Goal: Transaction & Acquisition: Purchase product/service

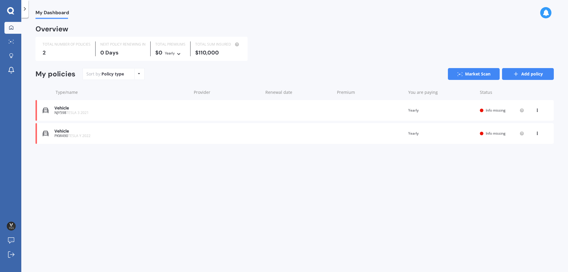
click at [518, 76] on icon at bounding box center [516, 74] width 6 height 6
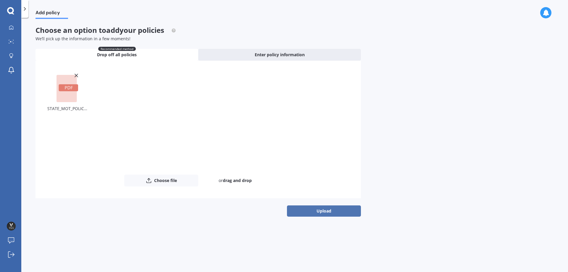
click at [320, 212] on button "Upload" at bounding box center [324, 210] width 74 height 11
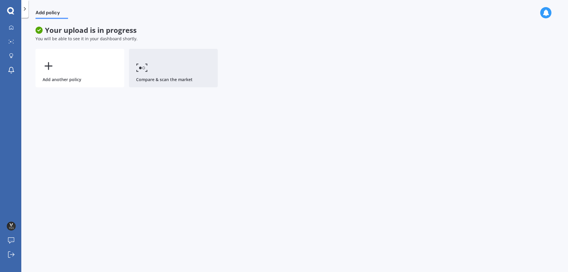
click at [166, 65] on link "Compare & scan the market" at bounding box center [173, 68] width 89 height 38
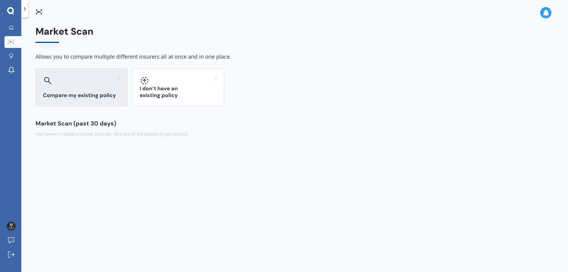
click at [92, 92] on h3 "Compare my existing policy" at bounding box center [81, 95] width 77 height 7
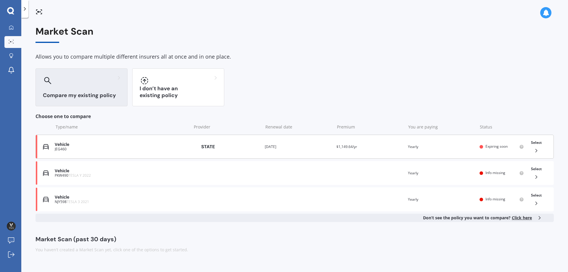
click at [102, 149] on div "JEG460" at bounding box center [122, 149] width 134 height 4
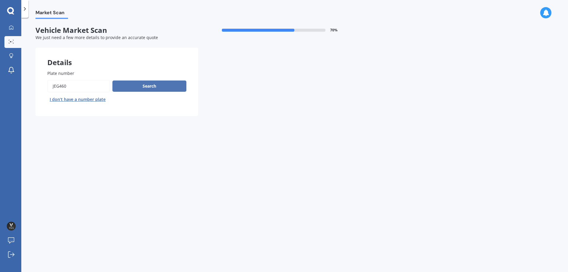
click at [135, 87] on button "Search" at bounding box center [149, 85] width 74 height 11
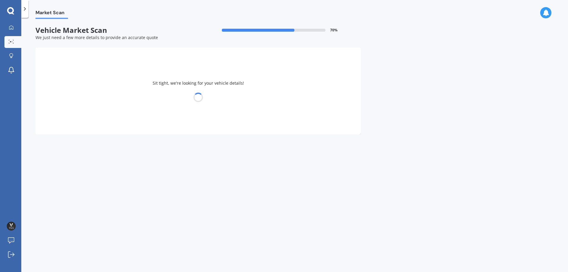
select select "SUBARU"
select select "LEGACY"
select select "24"
select select "09"
select select "1988"
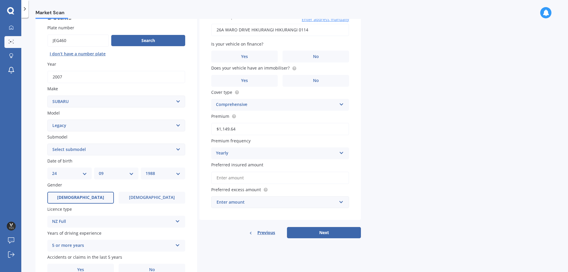
scroll to position [59, 0]
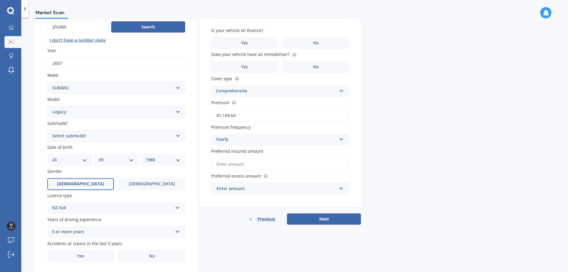
click at [181, 137] on select "Select submodel (All other non turbo) (All other turbo) 2.0i 2.0R 2.5i 2.5i Lux…" at bounding box center [116, 136] width 138 height 12
select select "2.0I"
click at [47, 130] on select "Select submodel (All other non turbo) (All other turbo) 2.0i 2.0R 2.5i 2.5i Lux…" at bounding box center [116, 136] width 138 height 12
click at [80, 161] on select "DD 01 02 03 04 05 06 07 08 09 10 11 12 13 14 15 16 17 18 19 20 21 22 23 24 25 2…" at bounding box center [69, 160] width 35 height 7
click at [81, 157] on select "DD 01 02 03 04 05 06 07 08 09 10 11 12 13 14 15 16 17 18 19 20 21 22 23 24 25 2…" at bounding box center [69, 160] width 35 height 7
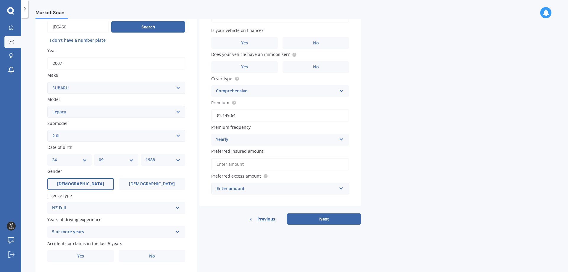
select select "08"
click at [52, 157] on select "DD 01 02 03 04 05 06 07 08 09 10 11 12 13 14 15 16 17 18 19 20 21 22 23 24 25 2…" at bounding box center [69, 160] width 35 height 7
click at [161, 162] on select "YYYY 2025 2024 2023 2022 2021 2020 2019 2018 2017 2016 2015 2014 2013 2012 2011…" at bounding box center [163, 160] width 35 height 7
select select "2007"
click at [146, 157] on select "YYYY 2025 2024 2023 2022 2021 2020 2019 2018 2017 2016 2015 2014 2013 2012 2011…" at bounding box center [163, 160] width 35 height 7
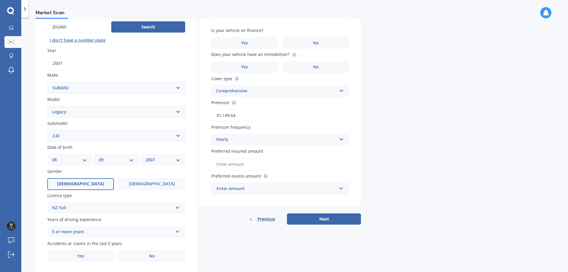
click at [89, 207] on div "NZ Full" at bounding box center [112, 207] width 121 height 7
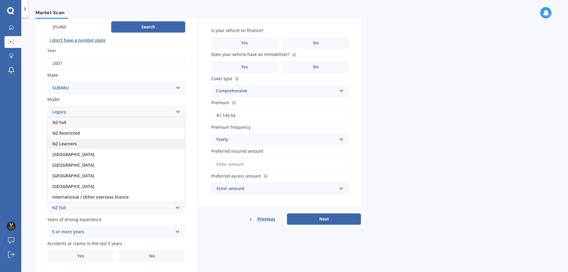
click at [83, 143] on div "NZ Learners" at bounding box center [116, 143] width 137 height 11
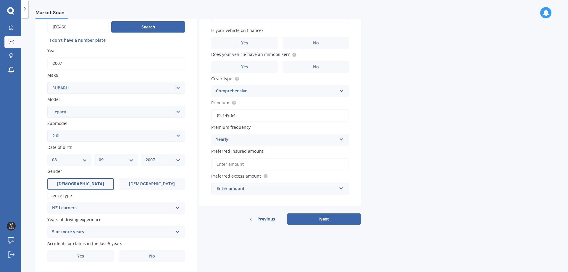
click at [40, 188] on div "Plate number Search I don’t have a number plate Year [DATE] Make Select make AC…" at bounding box center [117, 136] width 162 height 275
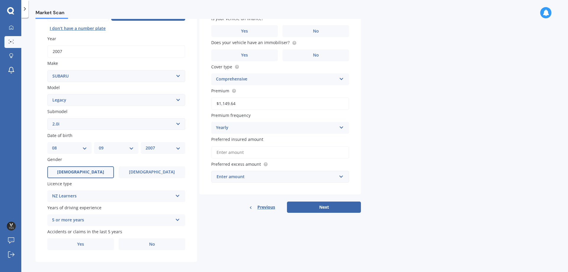
scroll to position [76, 0]
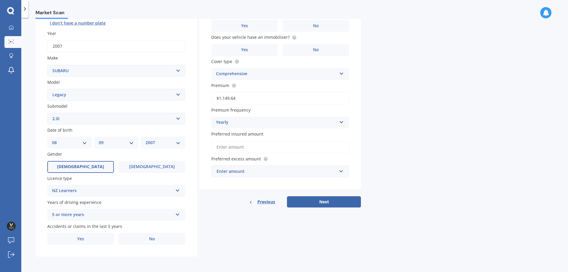
click at [81, 218] on div "5 or more years" at bounding box center [112, 214] width 121 height 7
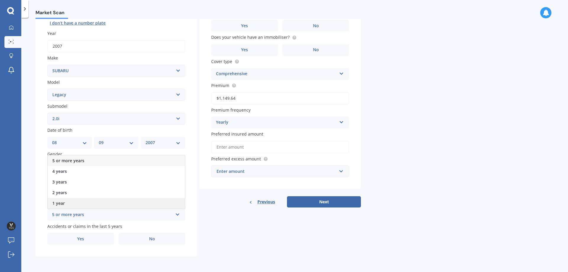
click at [75, 202] on div "1 year" at bounding box center [116, 203] width 137 height 11
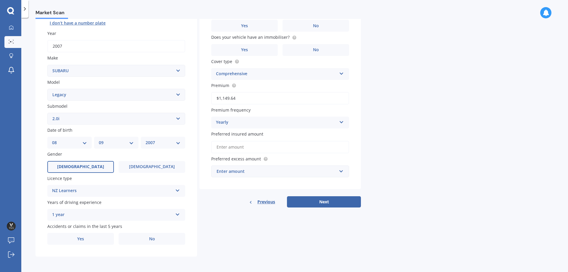
click at [60, 214] on div "1 year" at bounding box center [112, 214] width 121 height 7
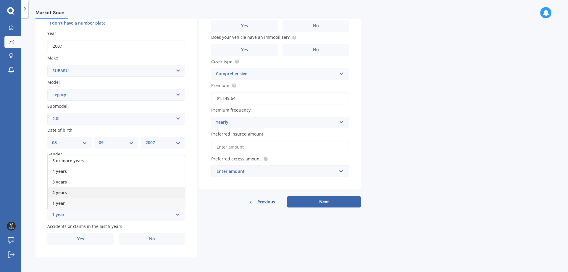
click at [68, 193] on div "2 years" at bounding box center [116, 192] width 137 height 11
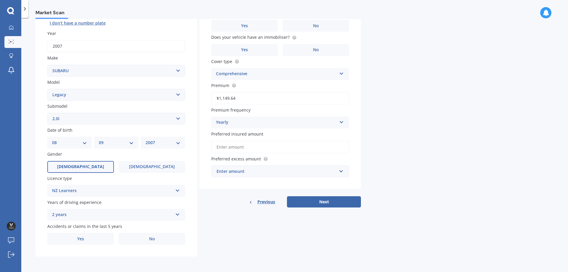
click at [43, 198] on div "Plate number Search I don’t have a number plate Year [DATE] Make Select make AC…" at bounding box center [117, 119] width 162 height 275
click at [137, 236] on label "No" at bounding box center [152, 239] width 67 height 12
click at [0, 0] on input "No" at bounding box center [0, 0] width 0 height 0
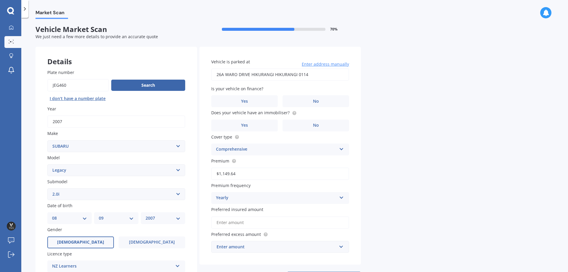
scroll to position [0, 0]
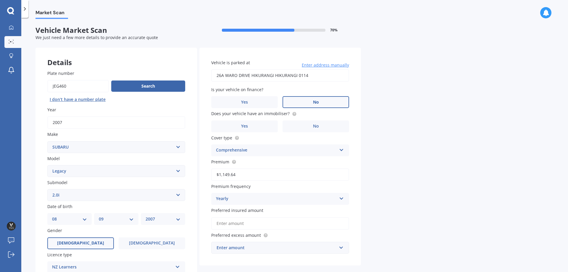
click at [304, 103] on label "No" at bounding box center [316, 102] width 67 height 12
click at [0, 0] on input "No" at bounding box center [0, 0] width 0 height 0
click at [264, 126] on label "Yes" at bounding box center [244, 126] width 67 height 12
click at [0, 0] on input "Yes" at bounding box center [0, 0] width 0 height 0
click at [264, 151] on div "Comprehensive" at bounding box center [276, 150] width 121 height 7
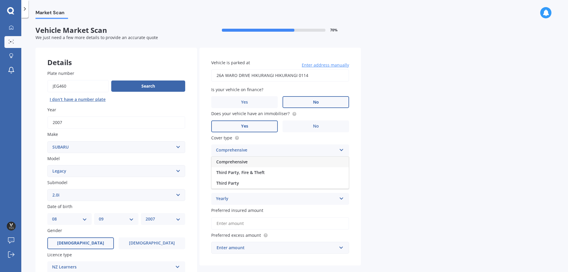
click at [264, 151] on div "Comprehensive" at bounding box center [276, 150] width 121 height 7
click at [359, 170] on div "Vehicle is parked at [STREET_ADDRESS] Enter address manually Is your vehicle on…" at bounding box center [280, 157] width 162 height 218
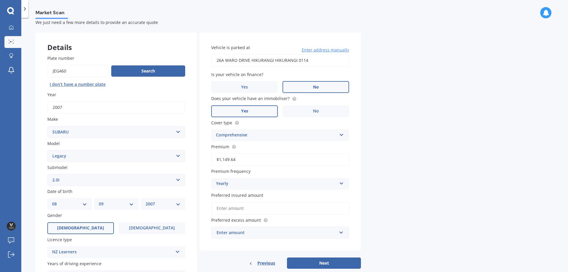
scroll to position [30, 0]
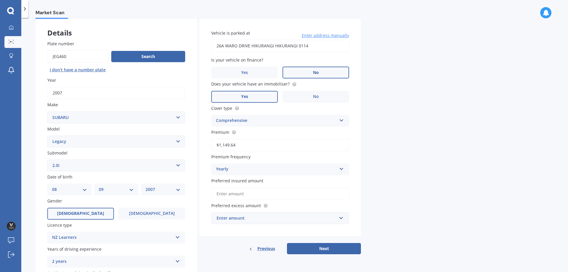
click at [259, 167] on div "Yearly" at bounding box center [276, 169] width 121 height 7
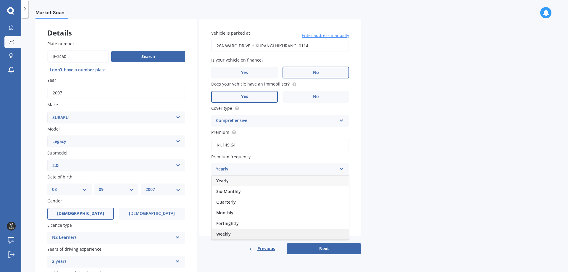
click at [237, 234] on div "Weekly" at bounding box center [280, 234] width 137 height 11
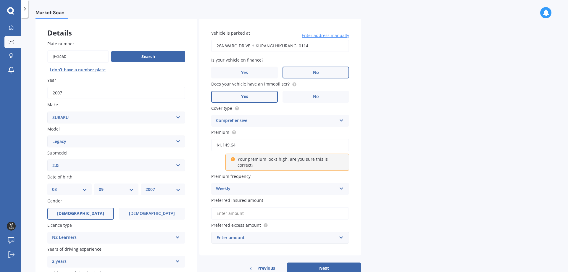
click at [244, 186] on div "Weekly" at bounding box center [276, 188] width 121 height 7
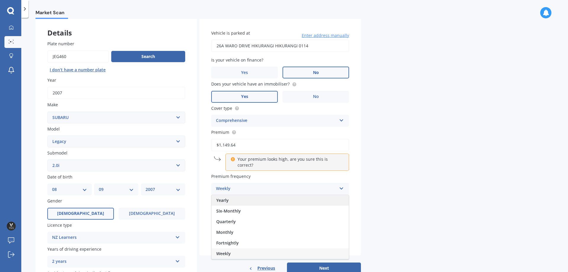
click at [241, 196] on div "Yearly" at bounding box center [280, 200] width 137 height 11
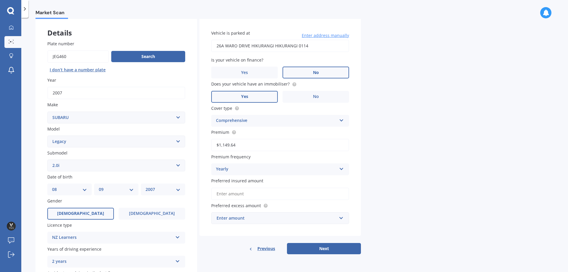
click at [252, 195] on input "Preferred insured amount" at bounding box center [280, 194] width 138 height 12
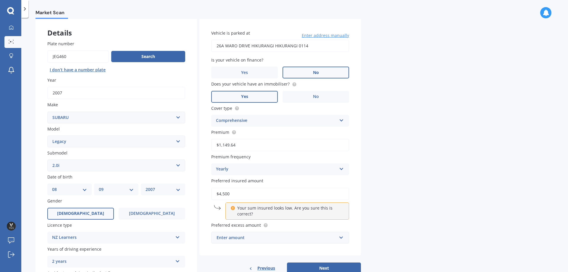
click at [380, 197] on div "Market Scan Vehicle Market Scan 70 % We just need a few more details to provide…" at bounding box center [294, 146] width 547 height 254
click at [231, 195] on input "$4,500" at bounding box center [280, 194] width 138 height 12
drag, startPoint x: 234, startPoint y: 193, endPoint x: 218, endPoint y: 193, distance: 16.6
click at [218, 193] on input "$4,500" at bounding box center [280, 194] width 138 height 12
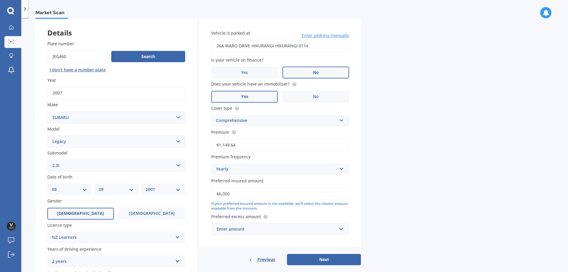
type input "$6,000"
click at [205, 186] on div "Vehicle is parked at [STREET_ADDRESS] Enter address manually Is your vehicle on…" at bounding box center [280, 132] width 162 height 229
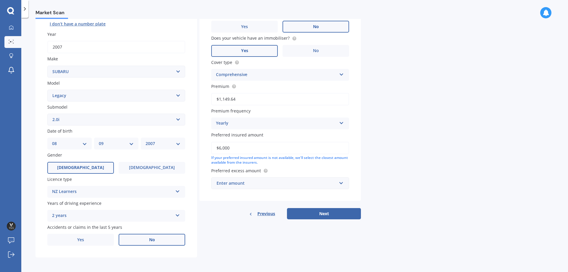
scroll to position [76, 0]
click at [225, 182] on div "Enter amount" at bounding box center [277, 182] width 120 height 7
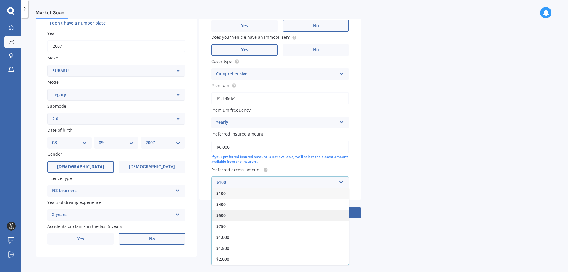
click at [226, 212] on div "$500" at bounding box center [280, 215] width 137 height 11
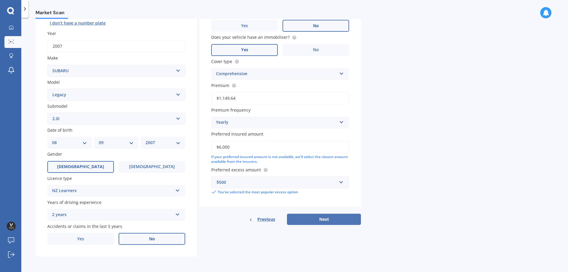
click at [315, 220] on button "Next" at bounding box center [324, 219] width 74 height 11
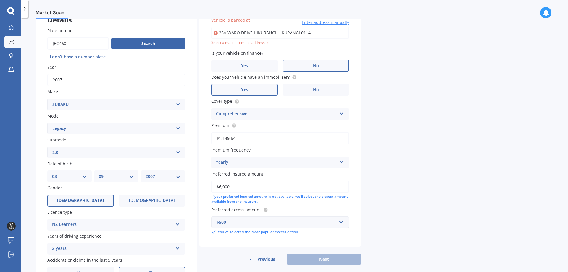
scroll to position [41, 0]
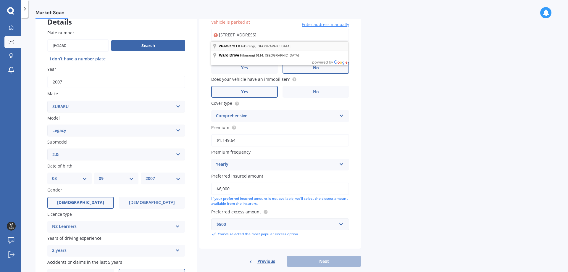
type input "[STREET_ADDRESS]"
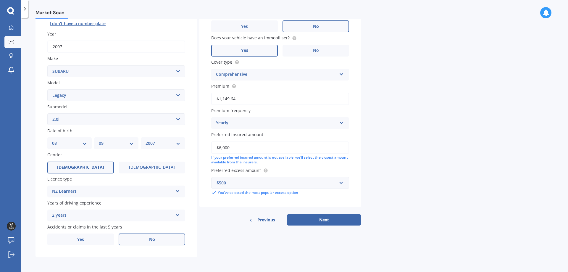
scroll to position [76, 0]
click at [330, 217] on button "Next" at bounding box center [324, 219] width 74 height 11
select select "08"
select select "09"
select select "2007"
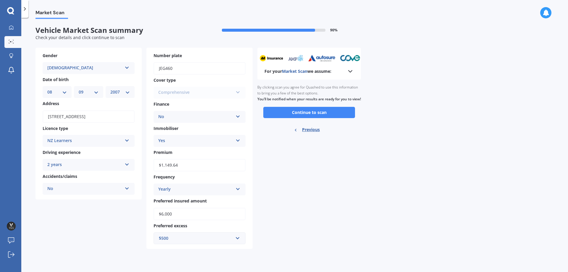
scroll to position [0, 0]
click at [335, 118] on button "Continue to scan" at bounding box center [309, 112] width 92 height 11
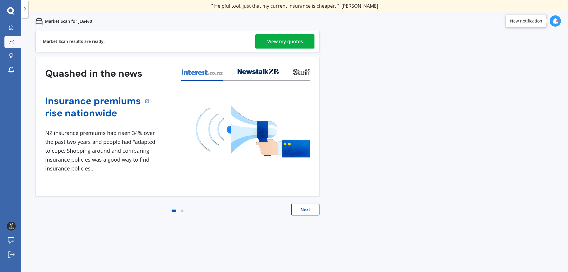
click at [305, 44] on link "View my quotes" at bounding box center [284, 41] width 59 height 14
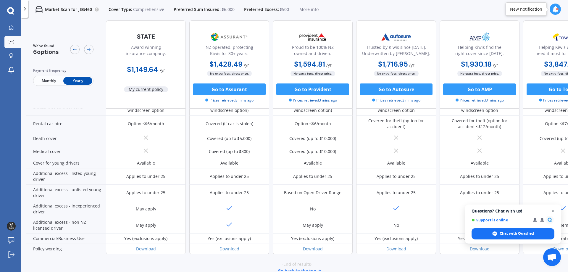
scroll to position [258, 0]
